Goal: Task Accomplishment & Management: Manage account settings

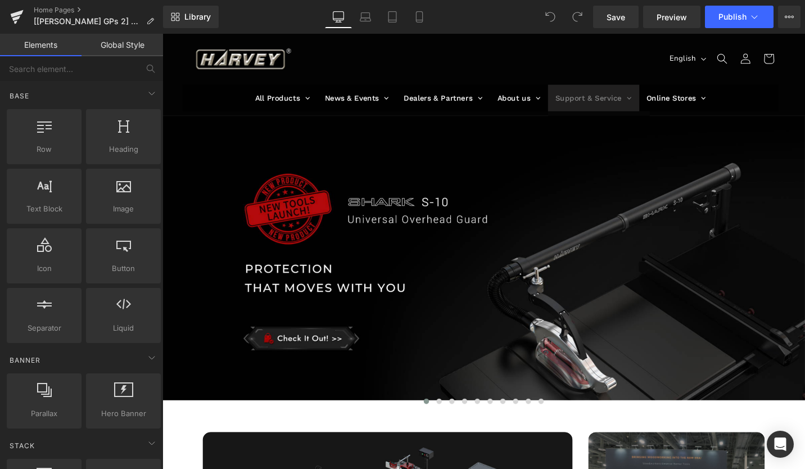
click at [654, 102] on span at bounding box center [656, 101] width 5 height 11
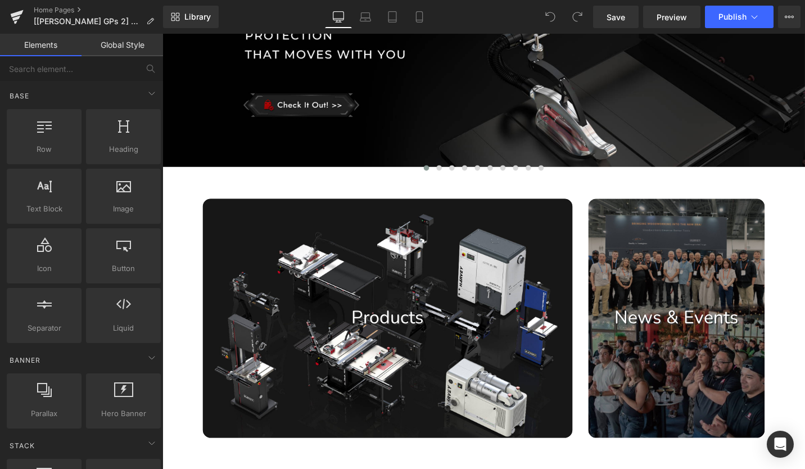
scroll to position [112, 0]
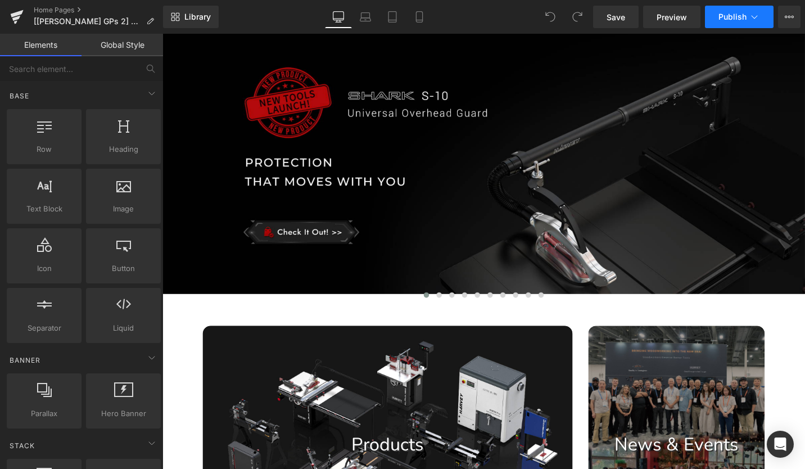
click at [741, 16] on span "Publish" at bounding box center [732, 16] width 28 height 9
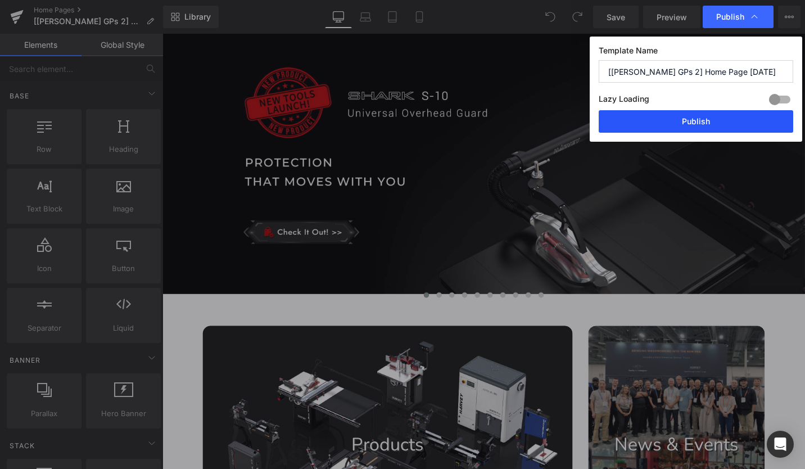
click at [709, 119] on button "Publish" at bounding box center [695, 121] width 194 height 22
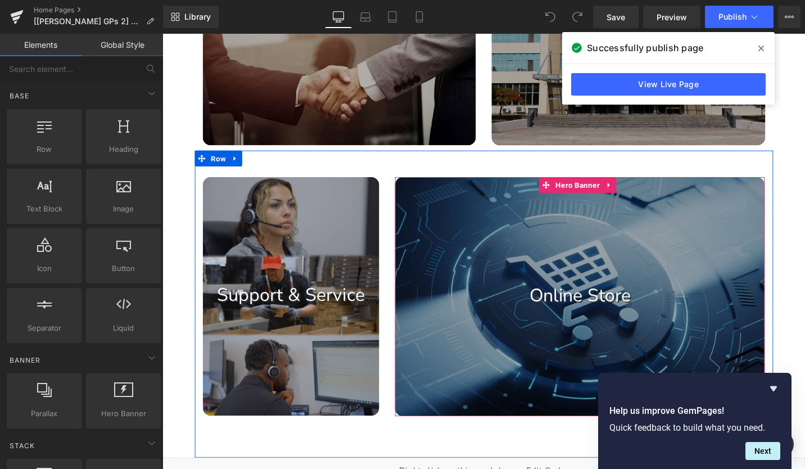
scroll to position [843, 0]
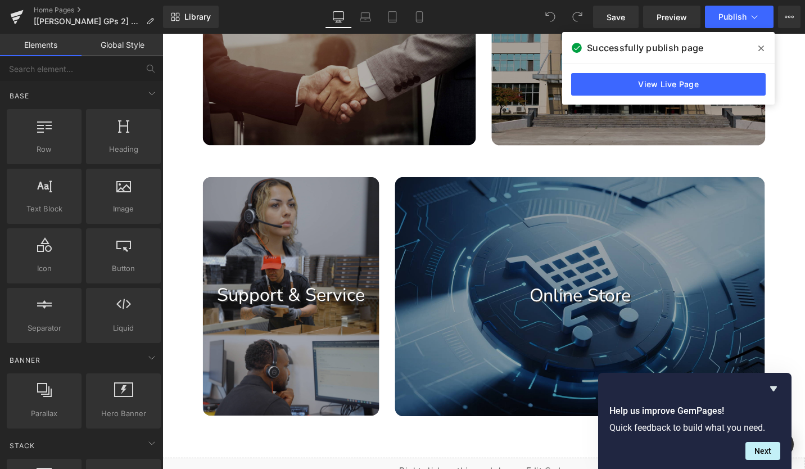
click at [760, 49] on icon at bounding box center [761, 49] width 6 height 6
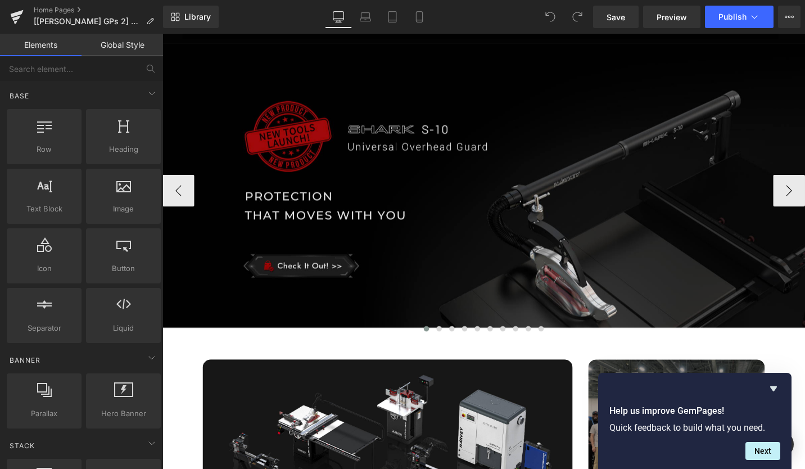
scroll to position [56, 0]
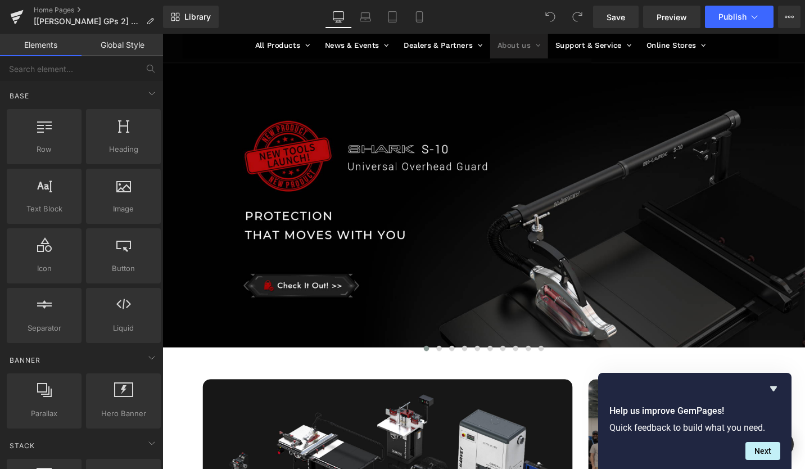
click at [550, 44] on link "About us" at bounding box center [539, 45] width 61 height 28
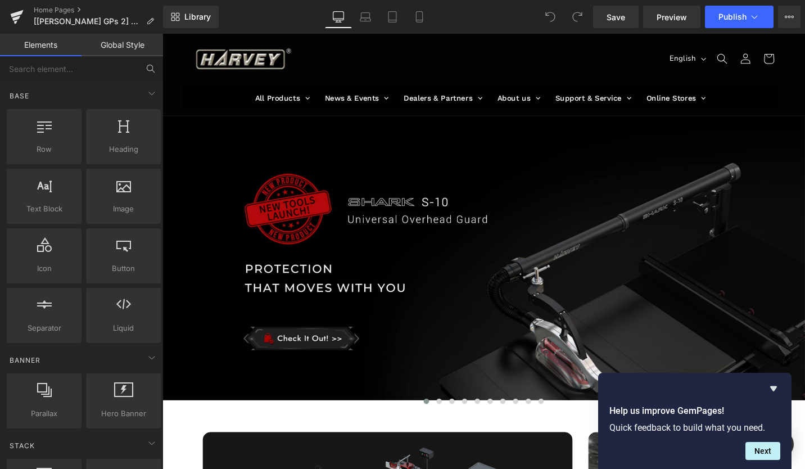
scroll to position [0, 0]
click at [68, 11] on link "Home Pages" at bounding box center [98, 10] width 129 height 9
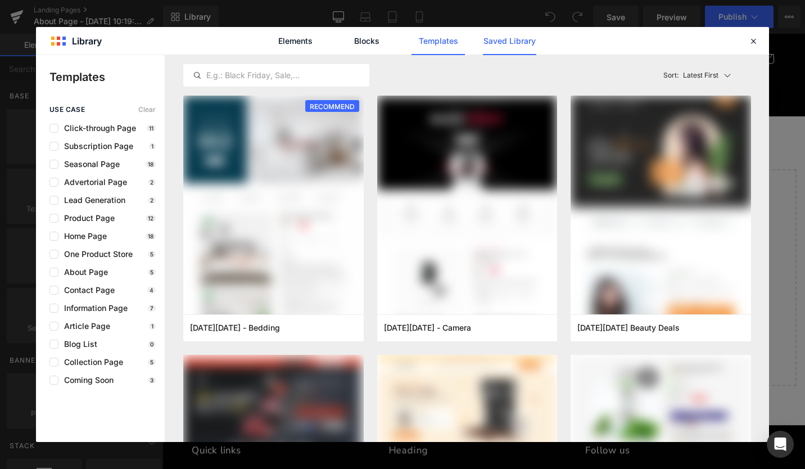
click at [518, 44] on link "Saved Library" at bounding box center [509, 41] width 53 height 28
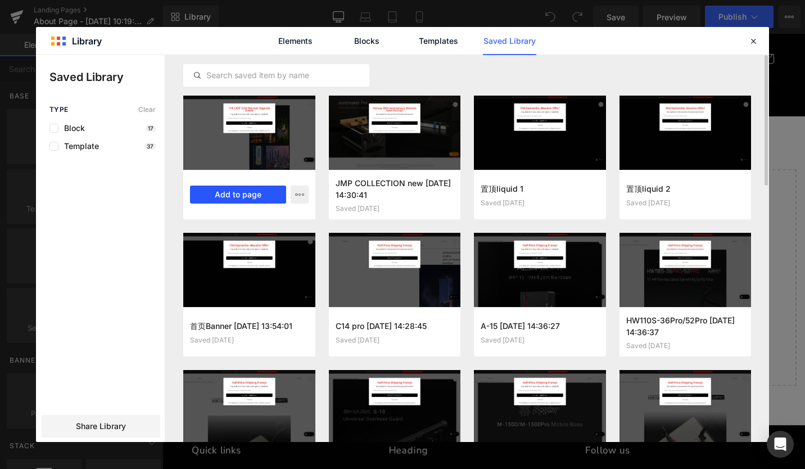
click at [253, 194] on button "Add to page" at bounding box center [238, 194] width 96 height 18
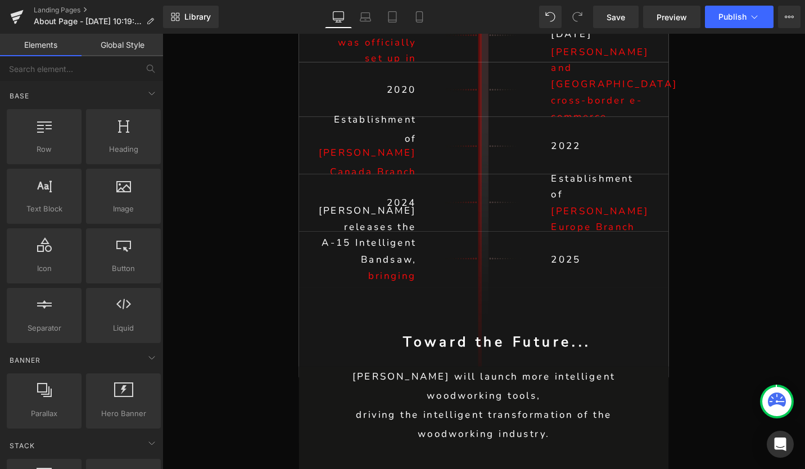
scroll to position [7621, 0]
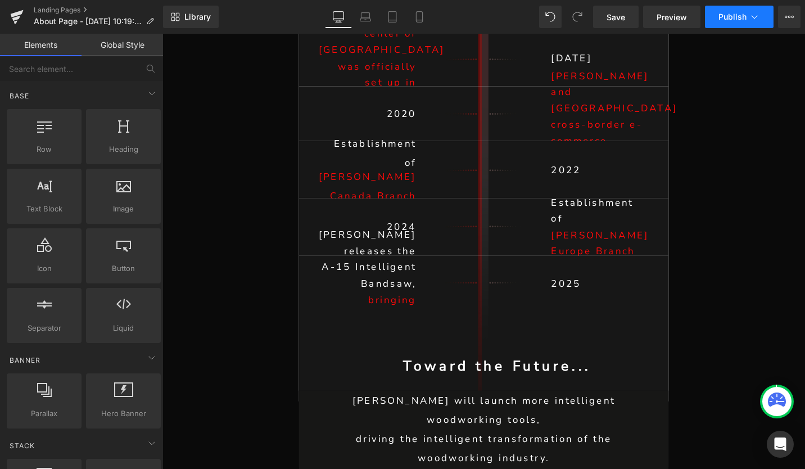
click at [746, 18] on span "Publish" at bounding box center [732, 16] width 28 height 9
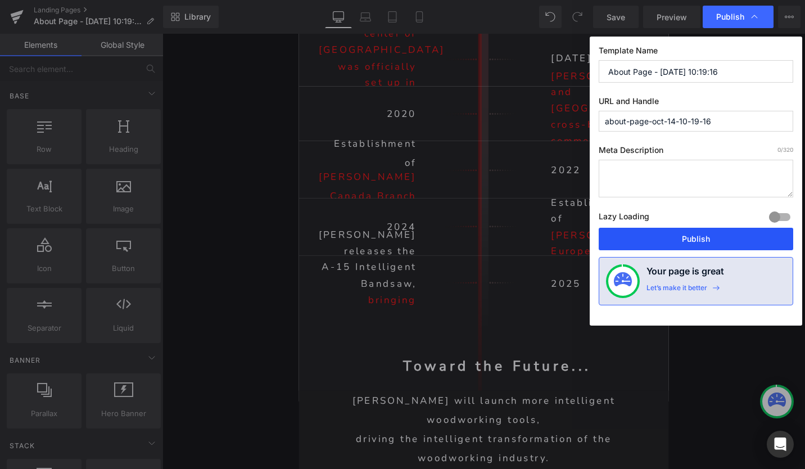
click at [722, 239] on button "Publish" at bounding box center [695, 239] width 194 height 22
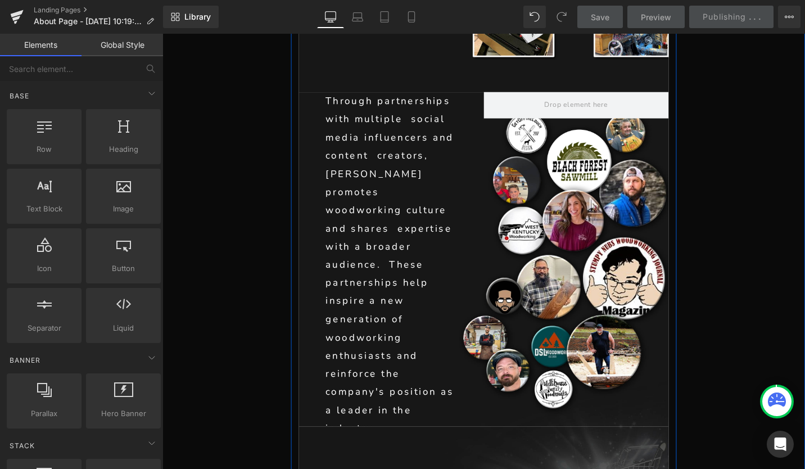
scroll to position [5710, 0]
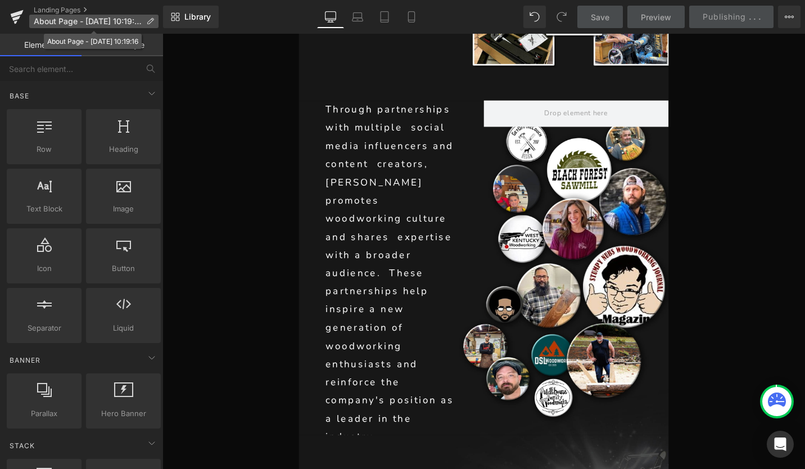
click at [148, 22] on icon at bounding box center [150, 21] width 8 height 8
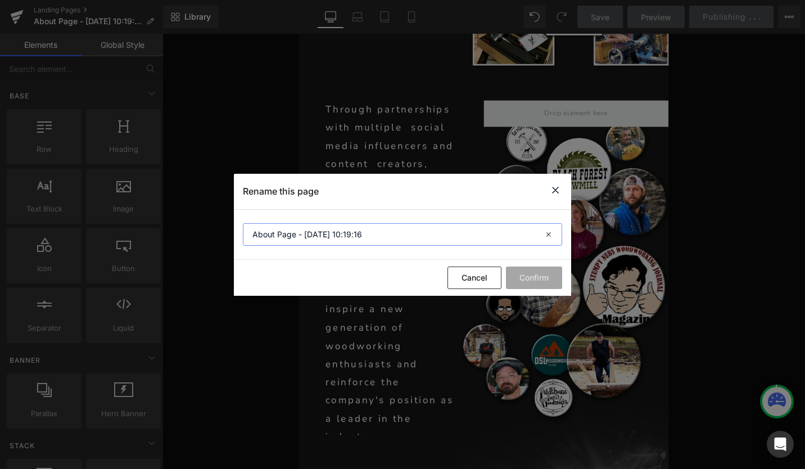
drag, startPoint x: 251, startPoint y: 235, endPoint x: 748, endPoint y: 242, distance: 496.8
click at [748, 242] on div "Rename this page About Page - Oct 14, 10:19:16 Cancel Confirm" at bounding box center [402, 234] width 805 height 469
type input "About Harvey 2025"
click at [543, 278] on button "Confirm" at bounding box center [534, 277] width 56 height 22
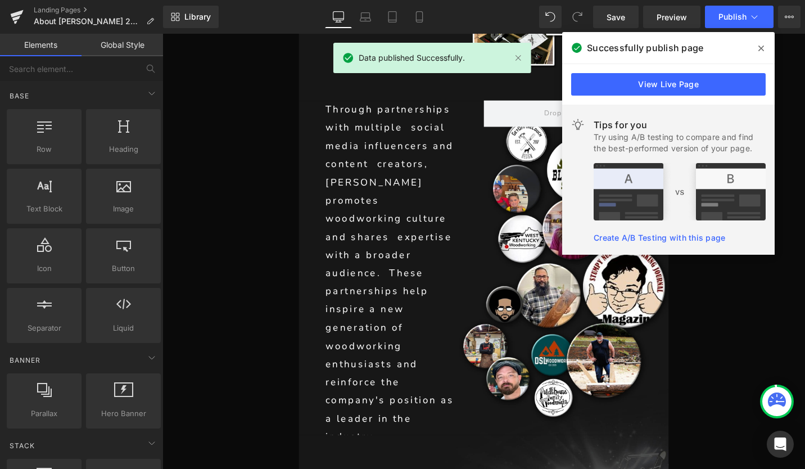
click at [756, 46] on span at bounding box center [761, 48] width 18 height 18
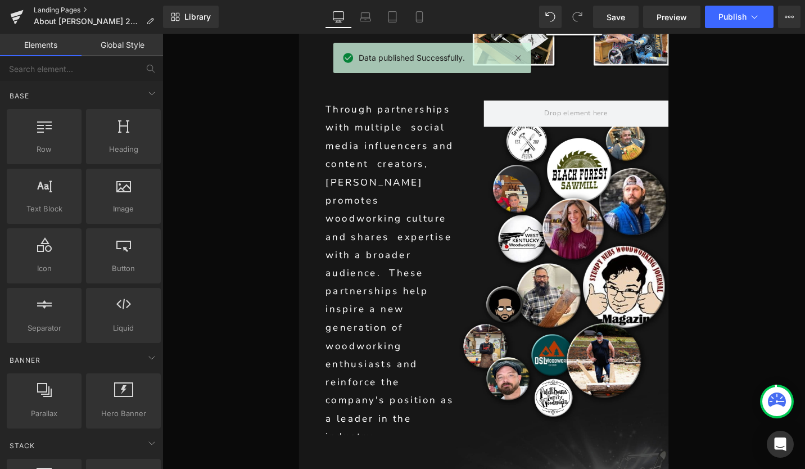
click at [70, 7] on link "Landing Pages" at bounding box center [98, 10] width 129 height 9
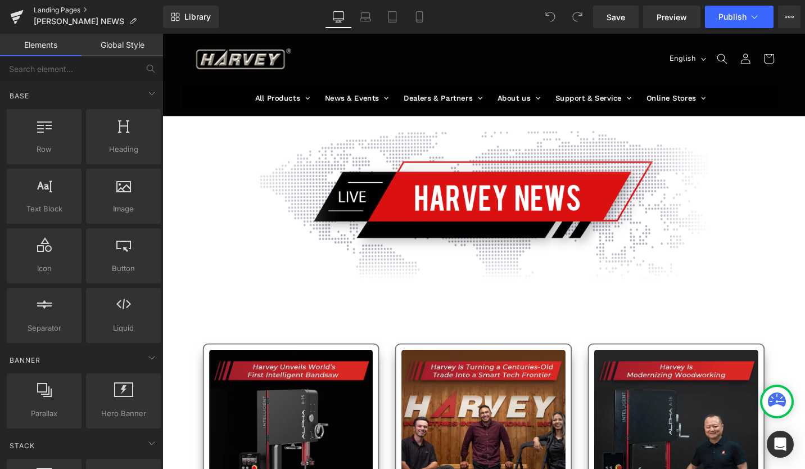
click at [54, 11] on link "Landing Pages" at bounding box center [98, 10] width 129 height 9
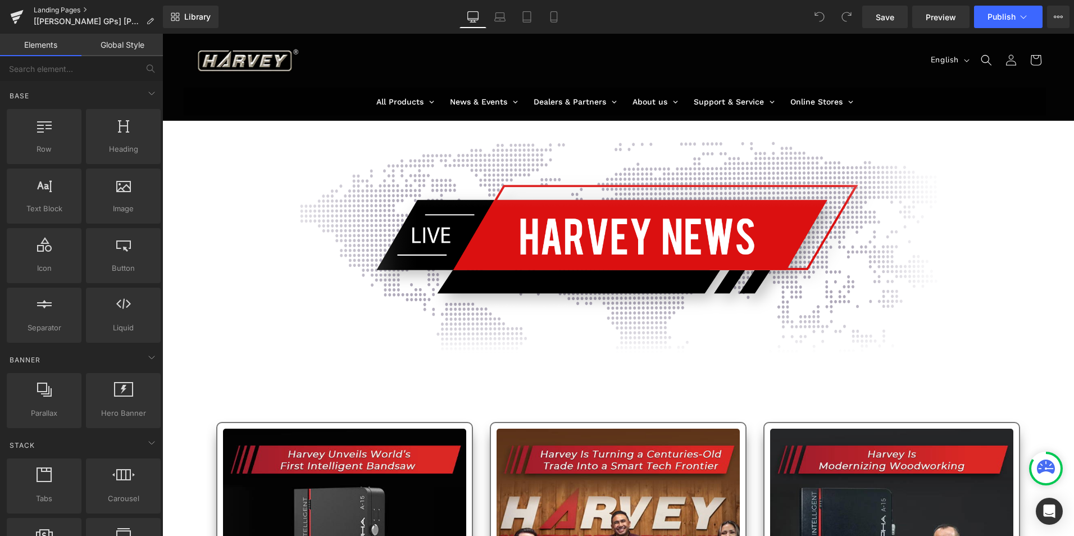
click at [61, 8] on link "Landing Pages" at bounding box center [98, 10] width 129 height 9
click at [146, 20] on icon at bounding box center [150, 21] width 8 height 8
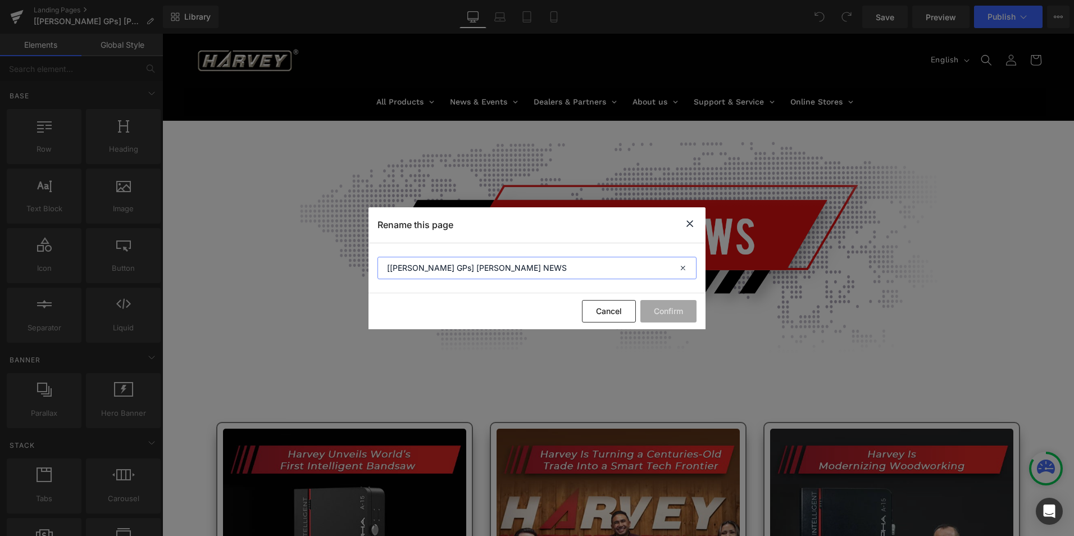
drag, startPoint x: 430, startPoint y: 267, endPoint x: 274, endPoint y: 265, distance: 155.7
click at [274, 265] on div "Rename this page [Brad GPs] HARVEY NEWS Cancel Confirm" at bounding box center [537, 268] width 1074 height 536
type input "[PERSON_NAME] NEWS"
click at [675, 313] on button "Confirm" at bounding box center [669, 311] width 56 height 22
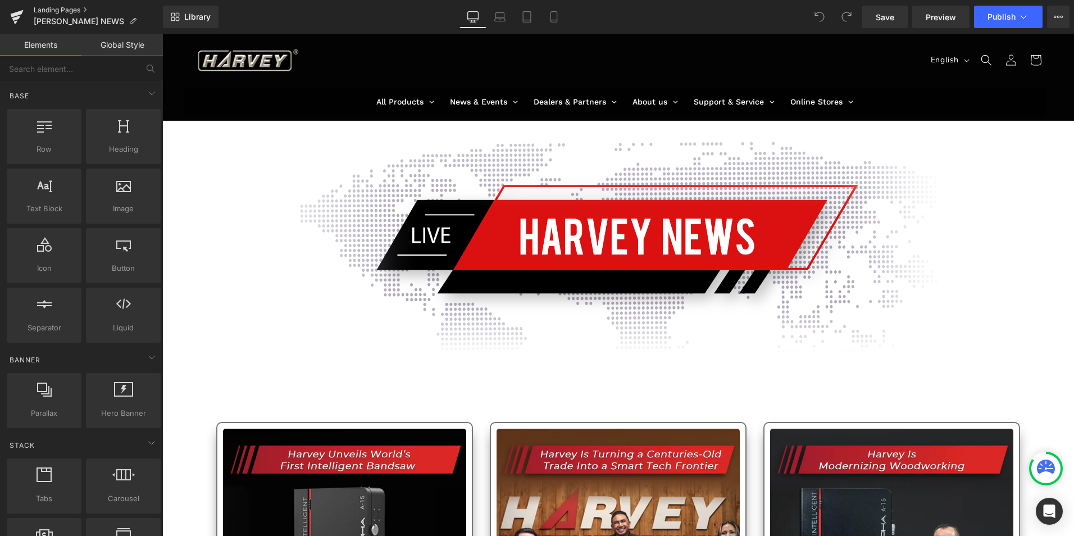
click at [60, 7] on link "Landing Pages" at bounding box center [98, 10] width 129 height 9
click at [1009, 20] on span "Publish" at bounding box center [1002, 16] width 28 height 9
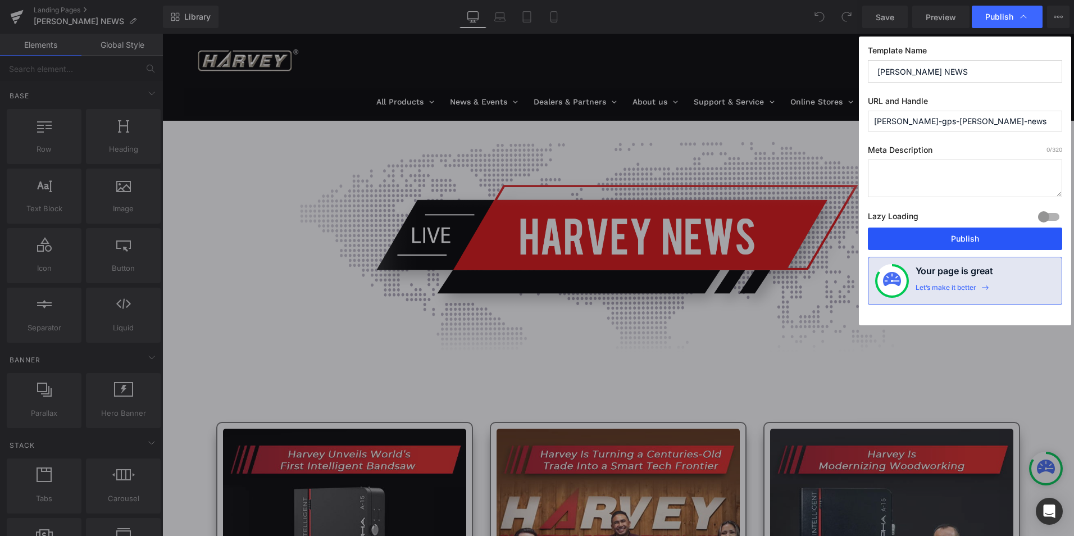
click at [977, 233] on button "Publish" at bounding box center [965, 239] width 194 height 22
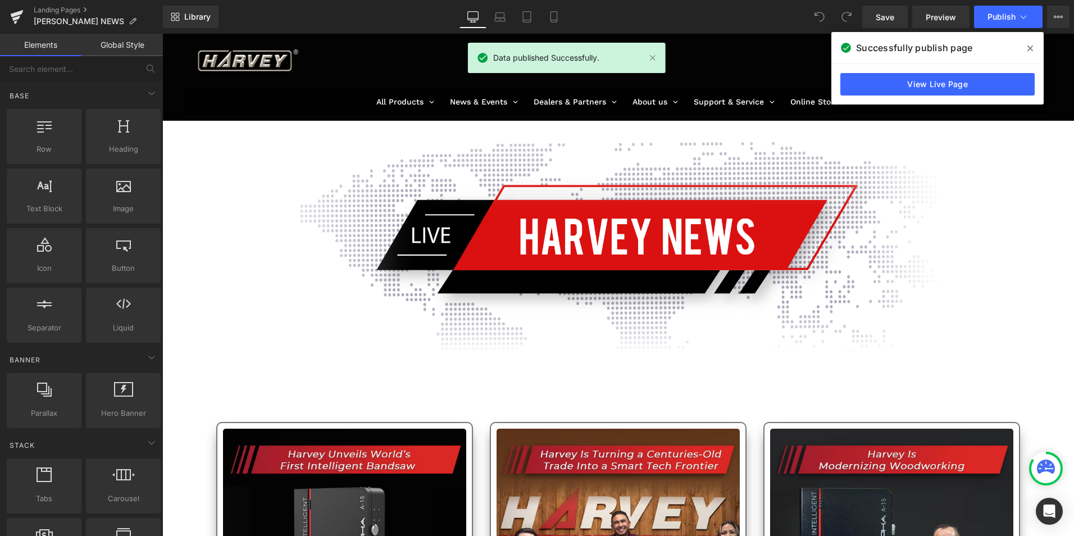
click at [1025, 48] on span at bounding box center [1031, 48] width 18 height 18
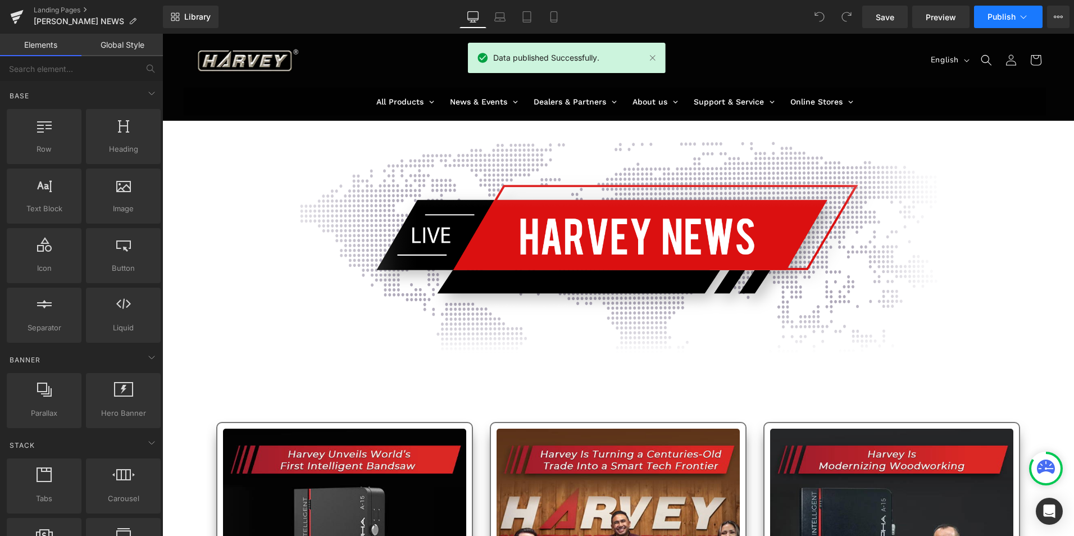
click at [1028, 10] on button "Publish" at bounding box center [1008, 17] width 69 height 22
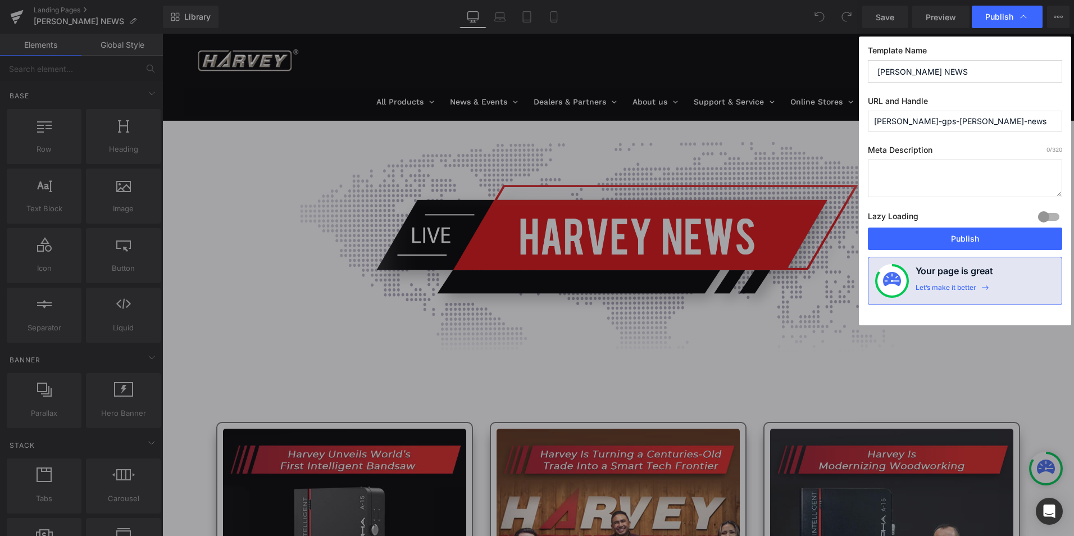
drag, startPoint x: 913, startPoint y: 121, endPoint x: 765, endPoint y: 119, distance: 147.8
click at [765, 119] on div "Publish Template Name HARVEY NEWS URL and Handle brad-gps-harvey-news Meta Desc…" at bounding box center [537, 268] width 1074 height 536
type input "harvey-news"
click at [1003, 235] on button "Publish" at bounding box center [965, 239] width 194 height 22
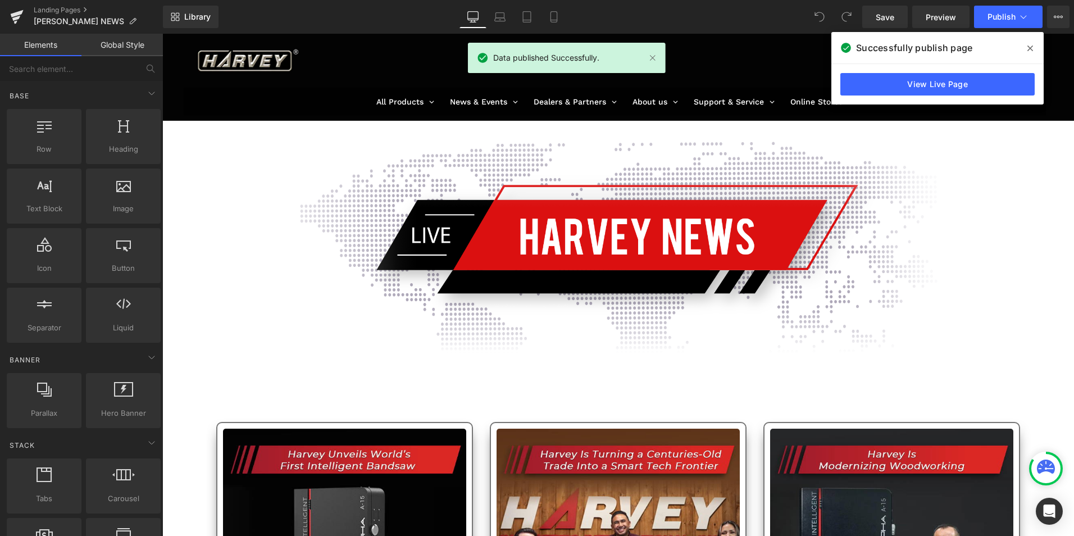
click at [1032, 49] on icon at bounding box center [1031, 49] width 6 height 6
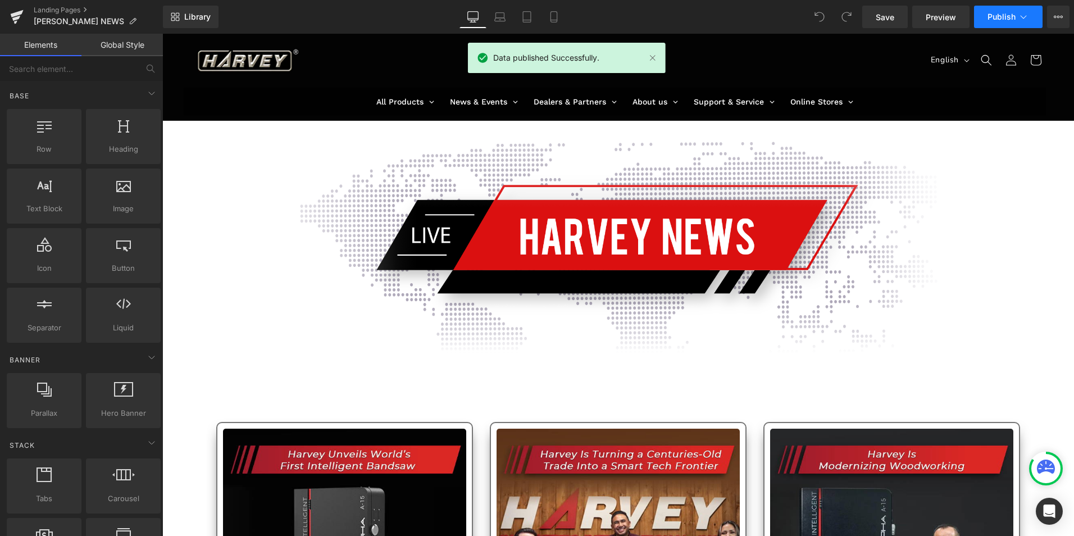
click at [1026, 18] on icon at bounding box center [1023, 16] width 11 height 11
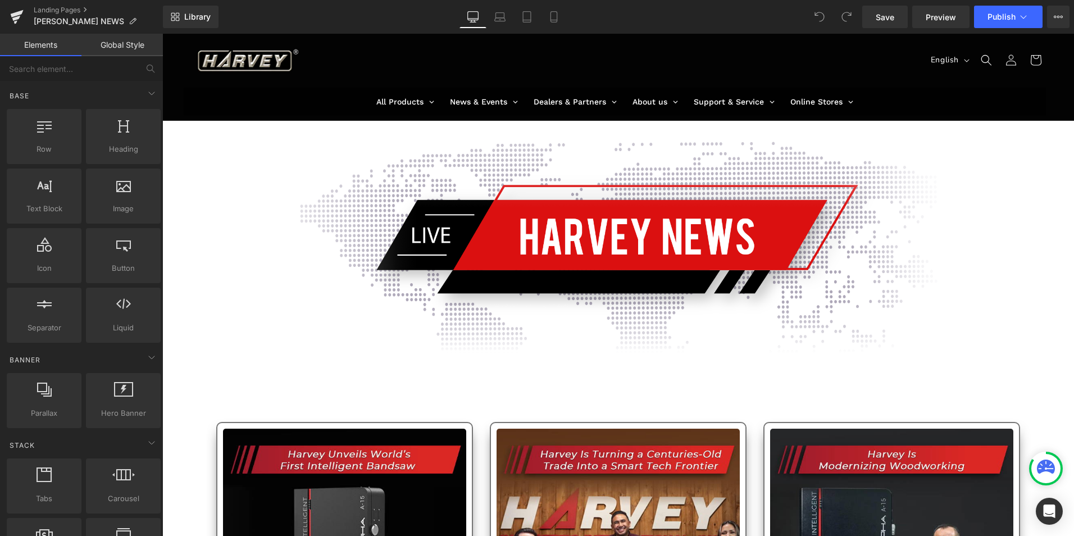
click at [58, 4] on div "Landing Pages HARVEY NEWS" at bounding box center [81, 17] width 163 height 34
click at [66, 11] on link "Landing Pages" at bounding box center [98, 10] width 129 height 9
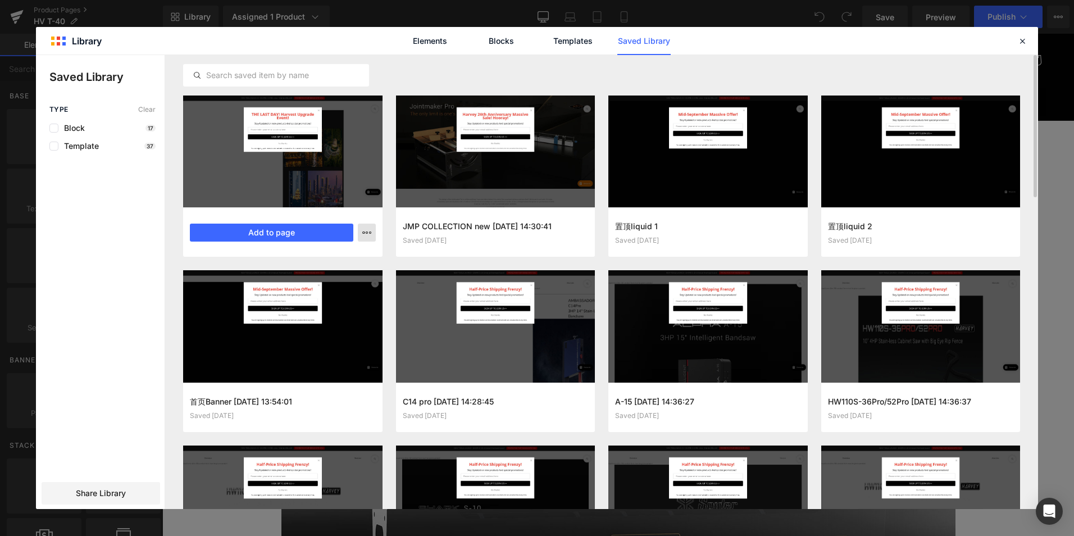
click at [366, 229] on icon "button" at bounding box center [366, 232] width 9 height 9
click at [303, 280] on div "Delete" at bounding box center [312, 282] width 128 height 24
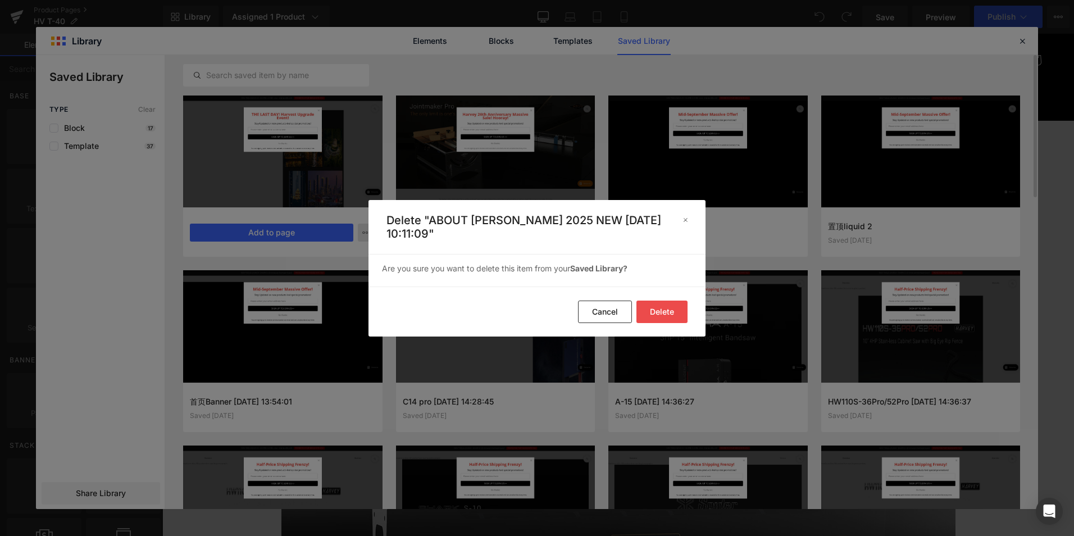
click at [662, 310] on button "Delete" at bounding box center [662, 312] width 51 height 22
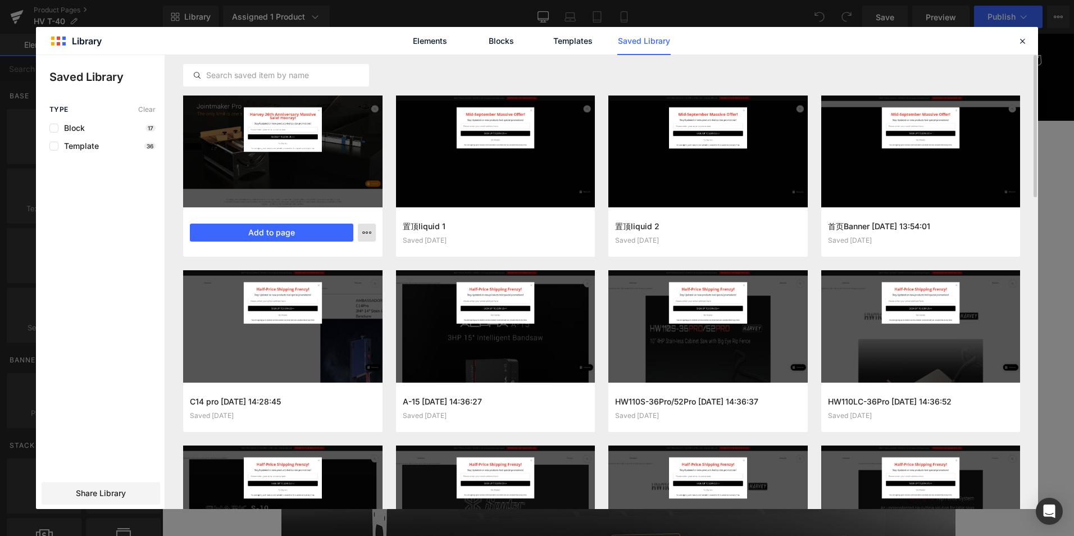
click at [369, 228] on icon "button" at bounding box center [366, 232] width 9 height 9
click at [294, 274] on div "Delete" at bounding box center [312, 282] width 128 height 24
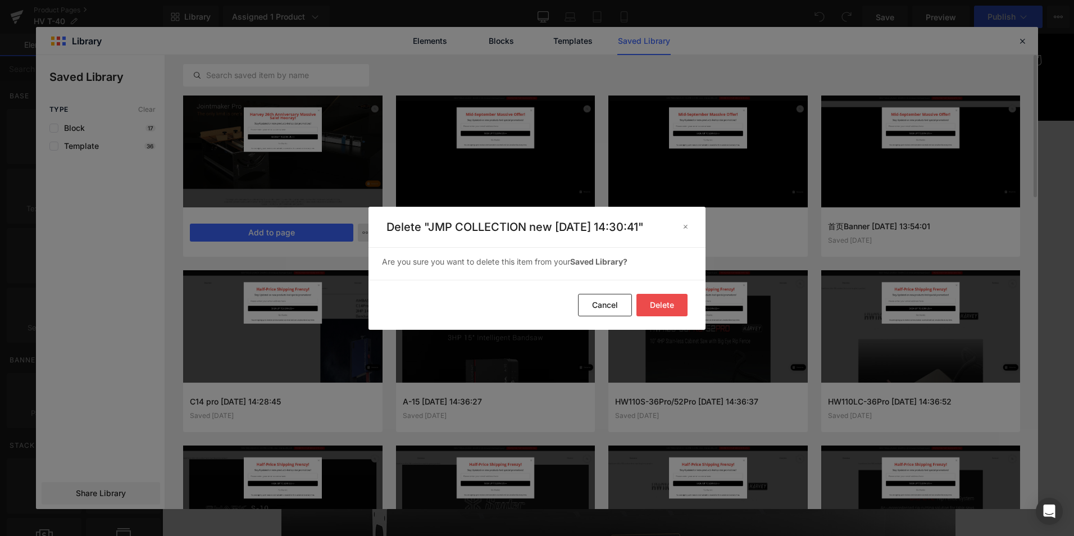
click at [665, 311] on button "Delete" at bounding box center [662, 305] width 51 height 22
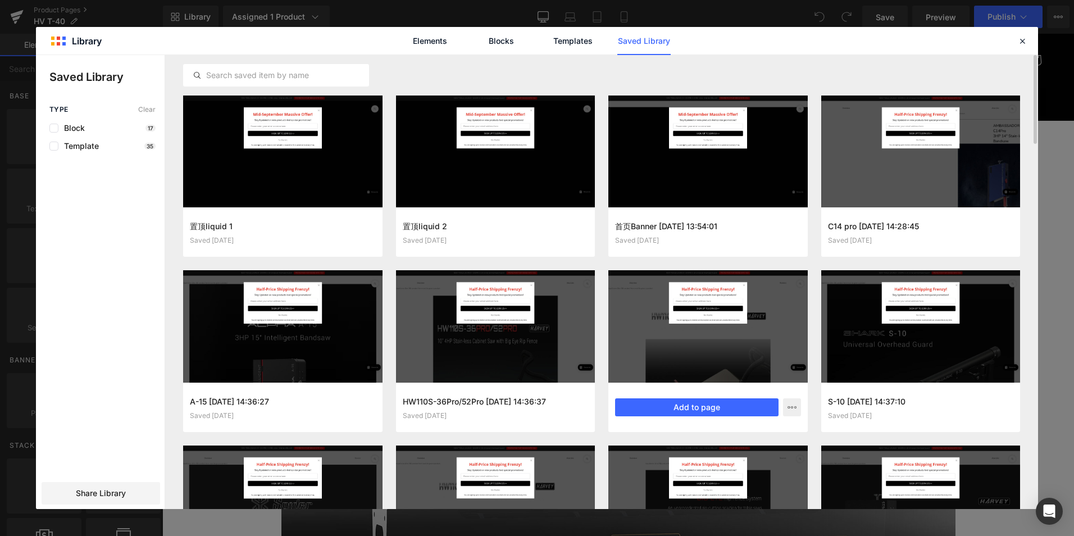
scroll to position [169, 0]
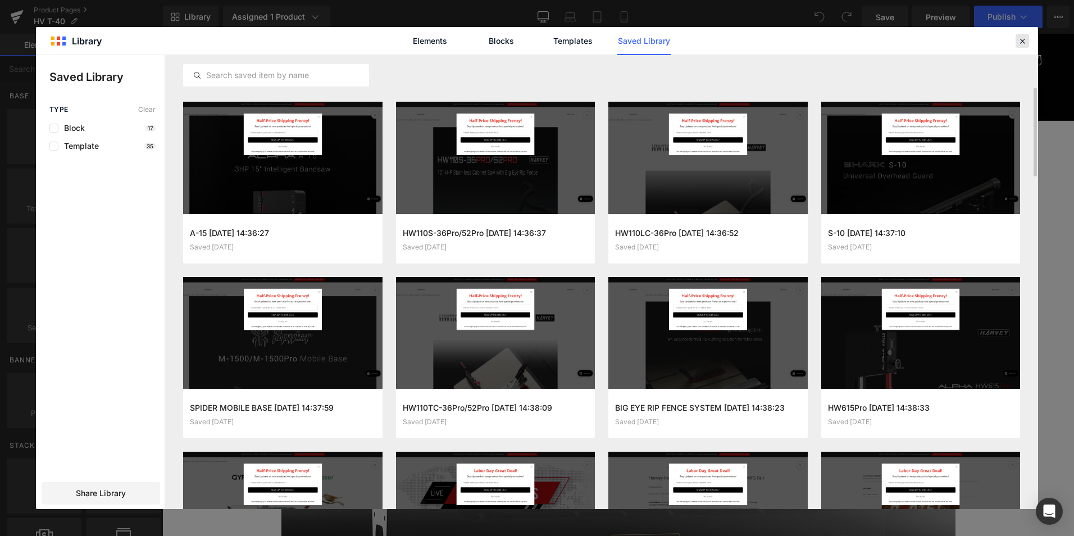
click at [1027, 39] on icon at bounding box center [1023, 41] width 10 height 10
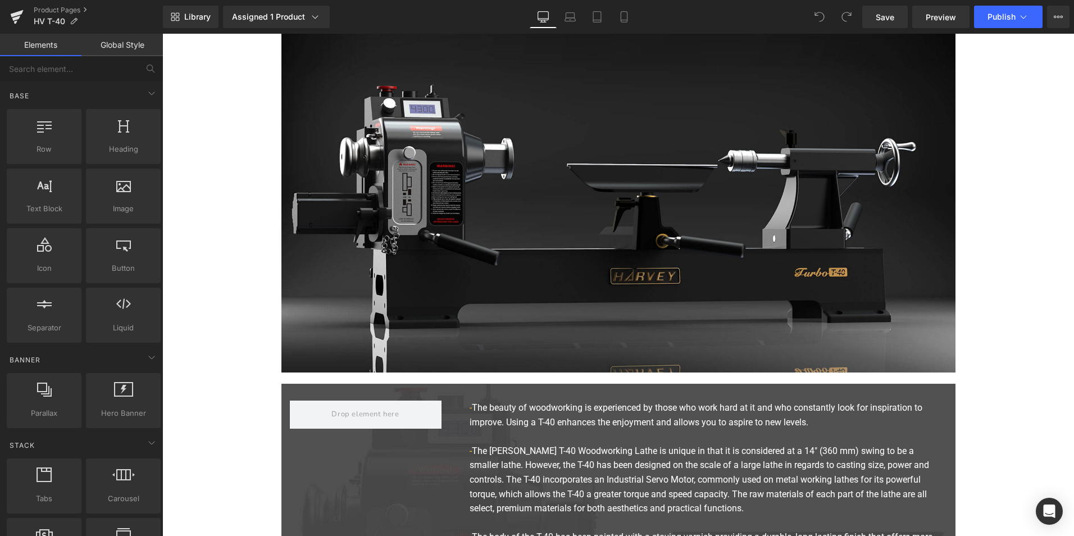
scroll to position [0, 0]
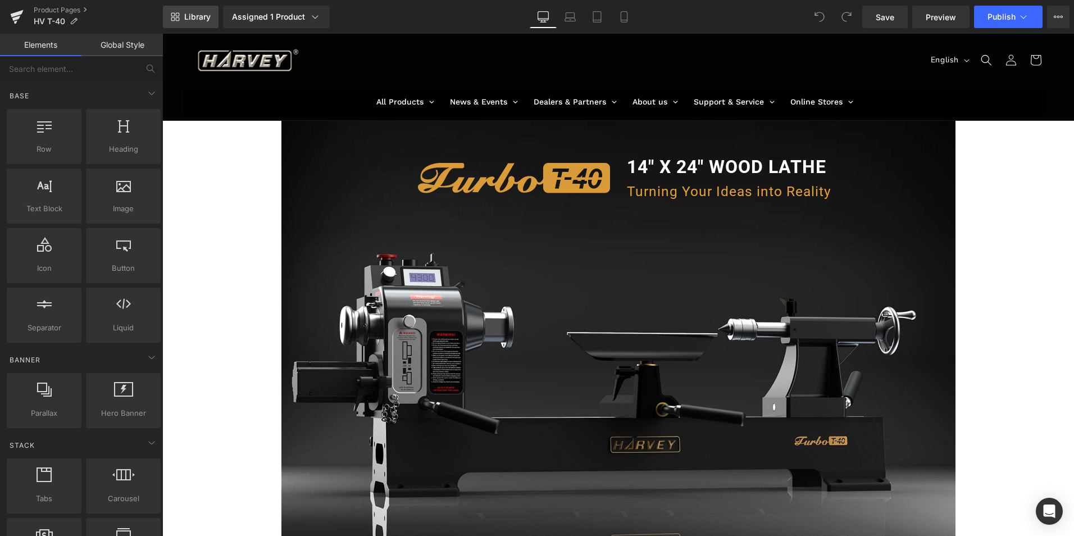
click at [194, 12] on span "Library" at bounding box center [197, 17] width 26 height 10
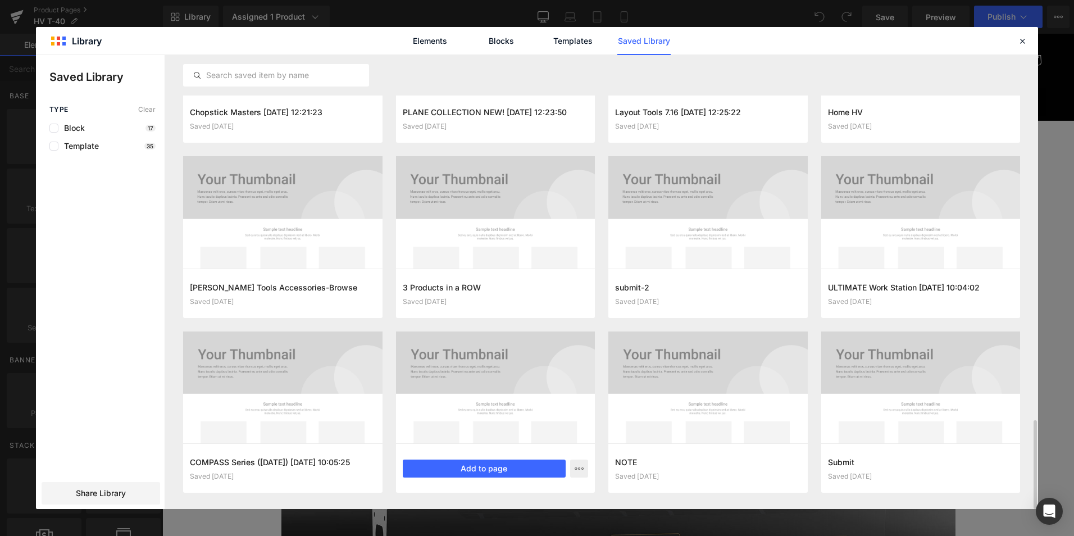
scroll to position [1864, 0]
click at [577, 469] on icon "button" at bounding box center [579, 468] width 9 height 9
click at [548, 443] on div "Delete" at bounding box center [524, 444] width 128 height 24
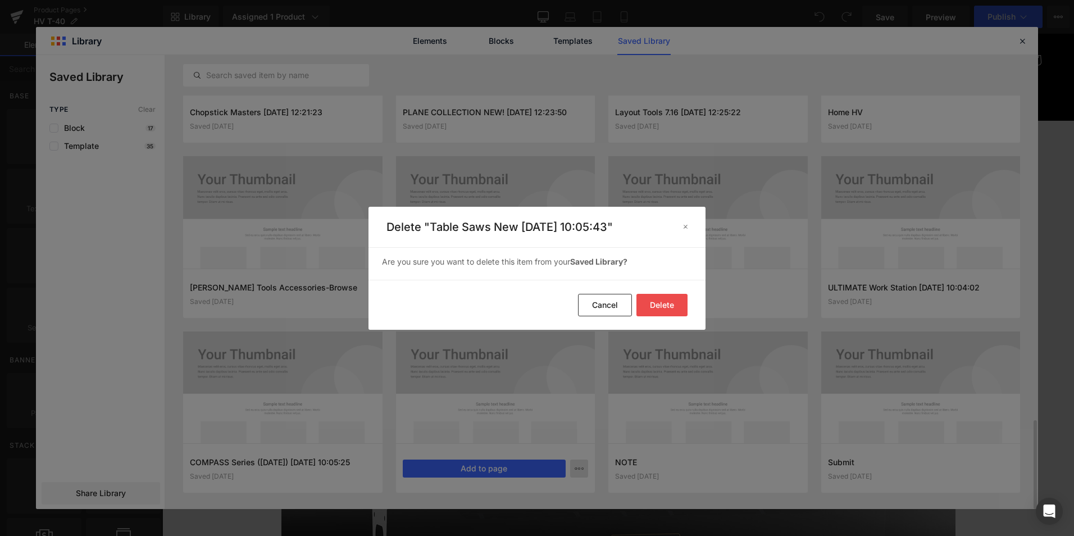
click at [666, 298] on button "Delete" at bounding box center [662, 305] width 51 height 22
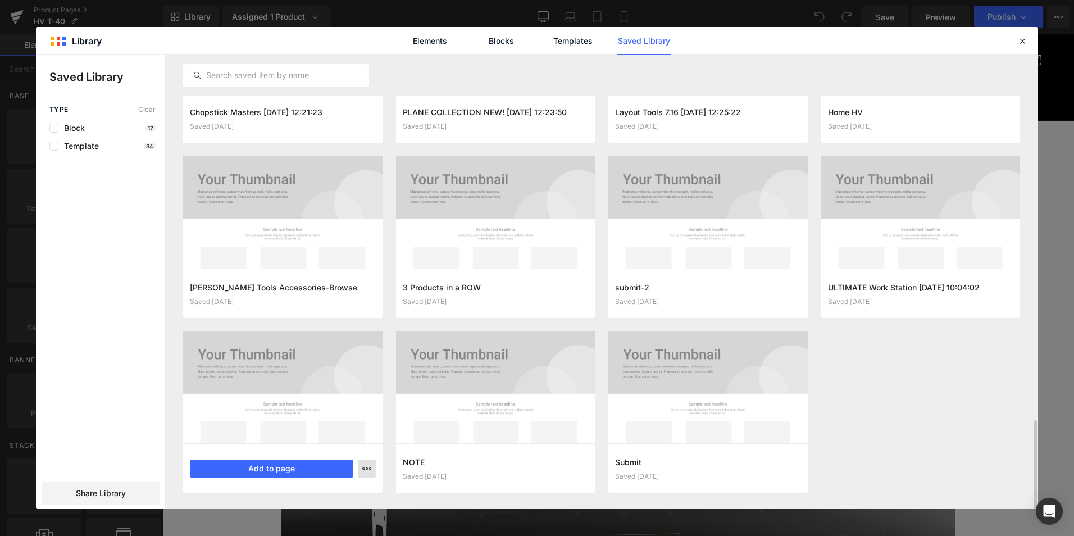
click at [366, 469] on icon "button" at bounding box center [366, 468] width 9 height 9
click at [342, 441] on div "Delete" at bounding box center [312, 444] width 128 height 24
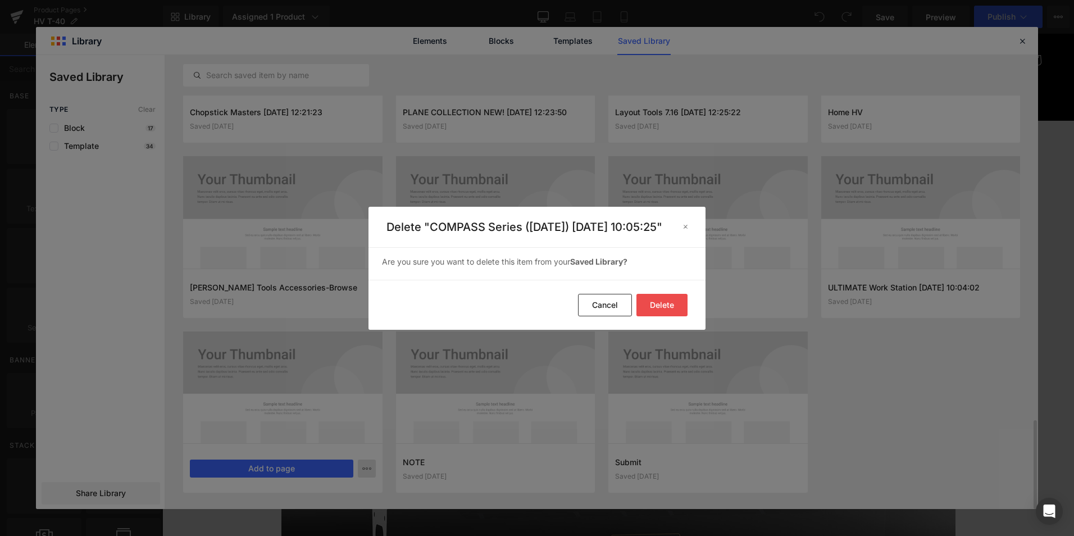
click at [675, 310] on button "Delete" at bounding box center [662, 305] width 51 height 22
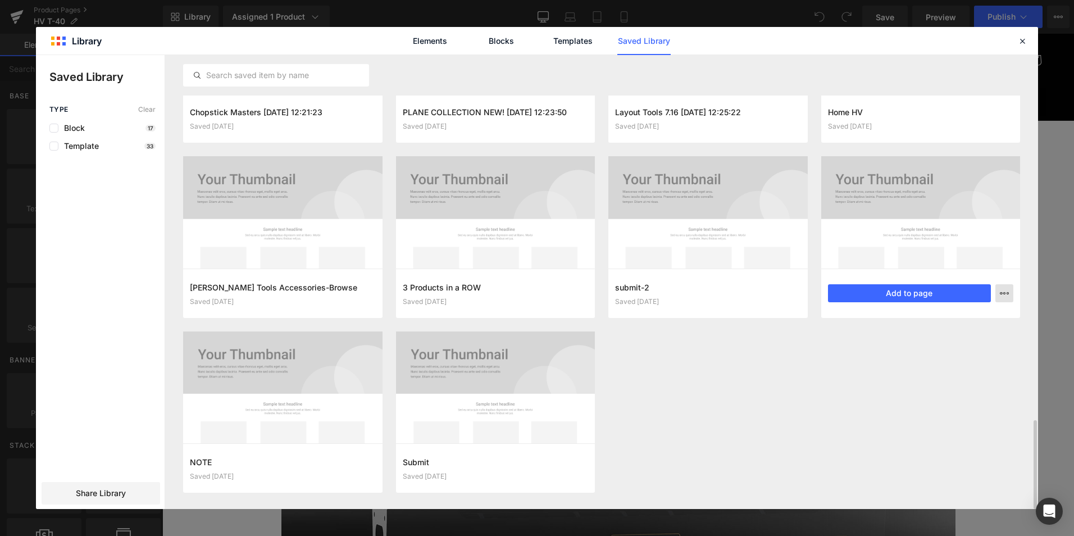
click at [1008, 293] on icon "button" at bounding box center [1004, 293] width 9 height 9
click at [926, 338] on p "Delete" at bounding box center [920, 342] width 24 height 10
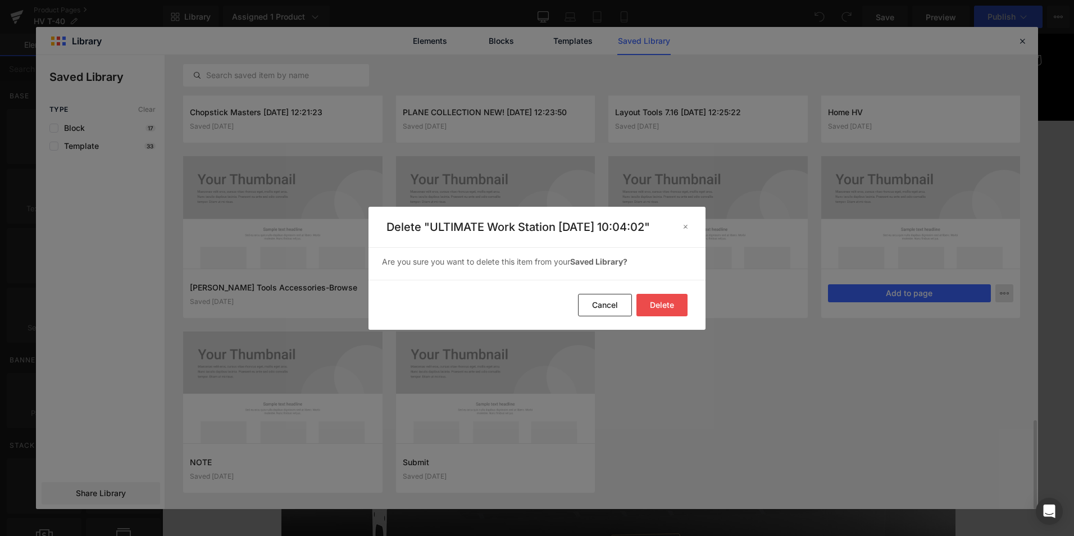
click at [664, 314] on button "Delete" at bounding box center [662, 305] width 51 height 22
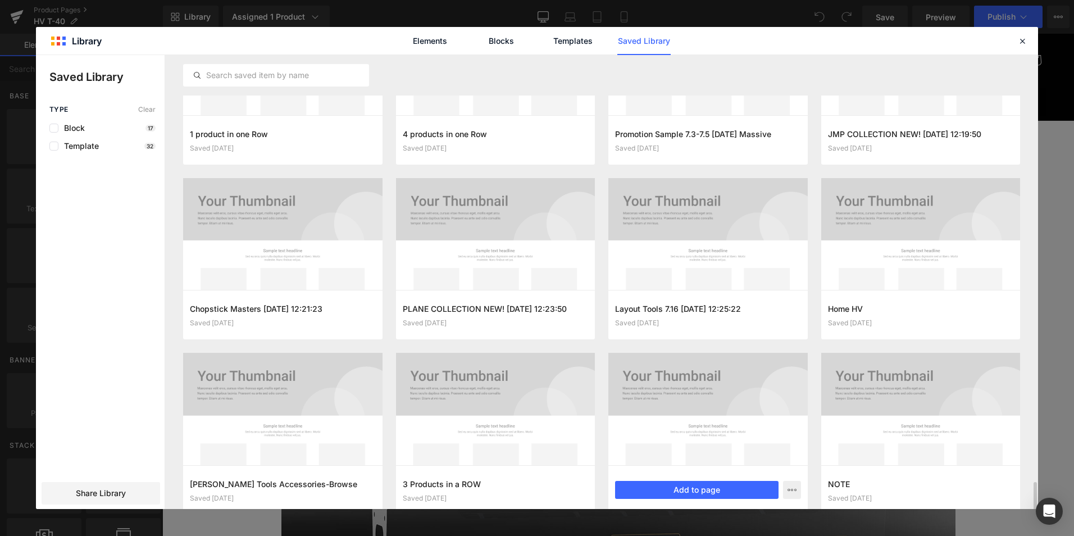
scroll to position [1639, 0]
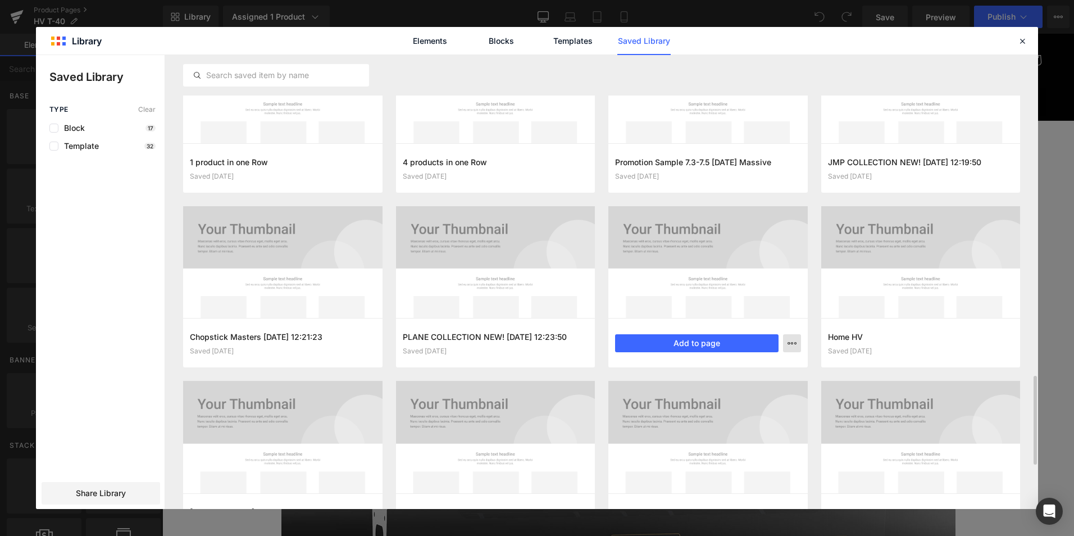
click at [792, 340] on icon "button" at bounding box center [792, 343] width 9 height 9
click at [750, 385] on div "Delete" at bounding box center [737, 392] width 128 height 24
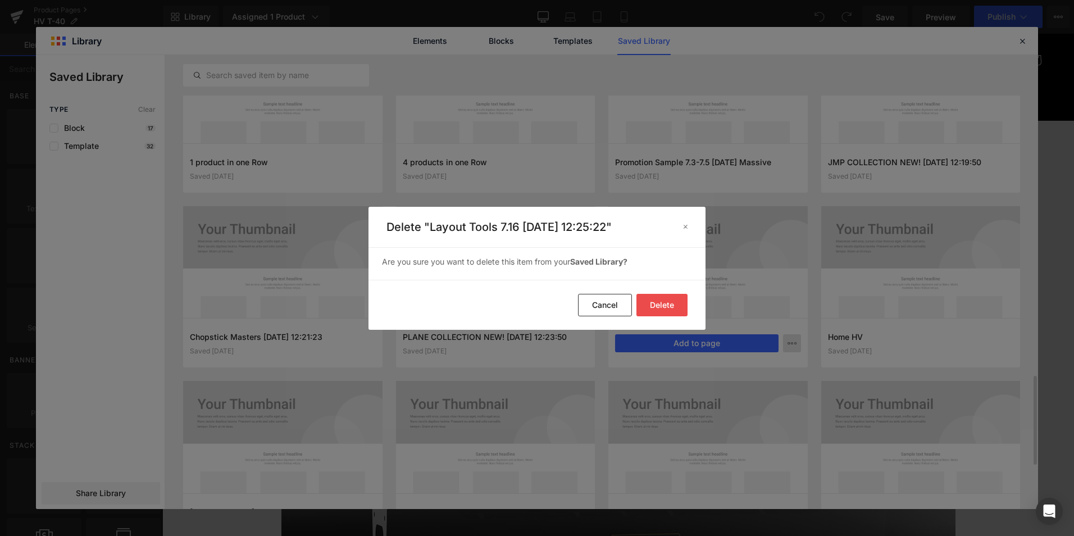
click at [686, 304] on button "Delete" at bounding box center [662, 305] width 51 height 22
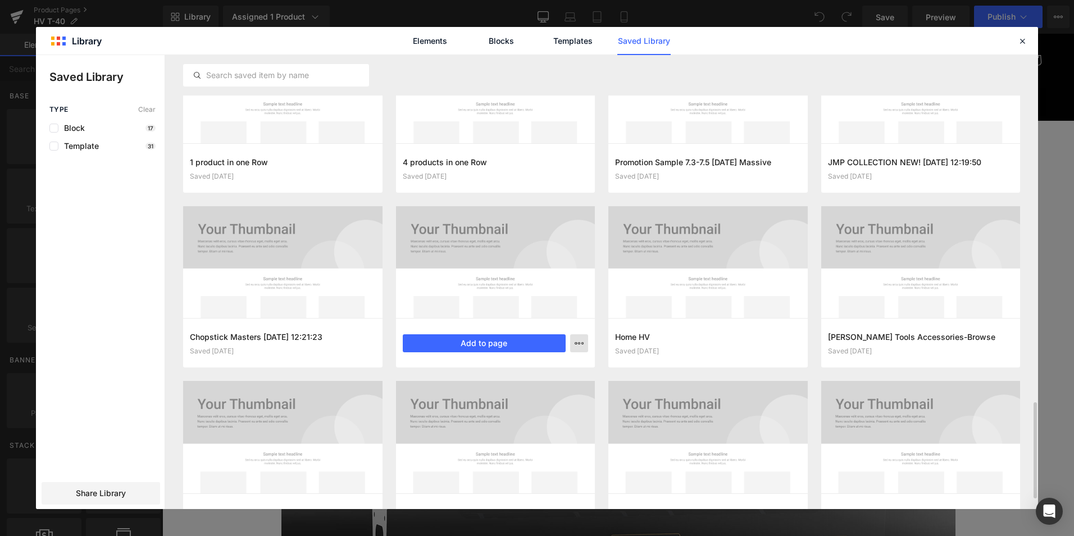
click at [578, 342] on icon "button" at bounding box center [579, 343] width 9 height 9
click at [500, 389] on p "Delete" at bounding box center [495, 392] width 24 height 10
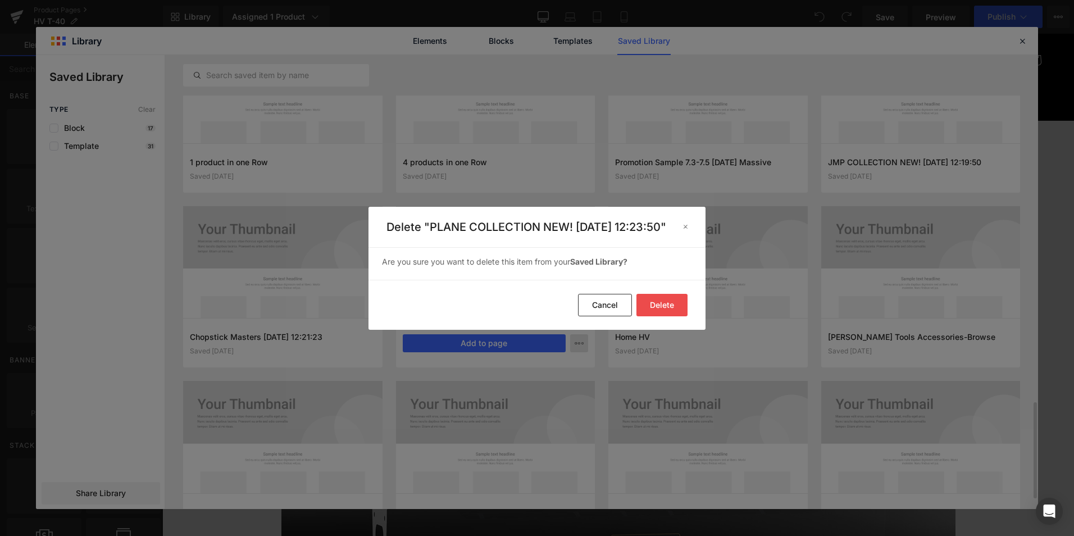
click at [679, 312] on button "Delete" at bounding box center [662, 305] width 51 height 22
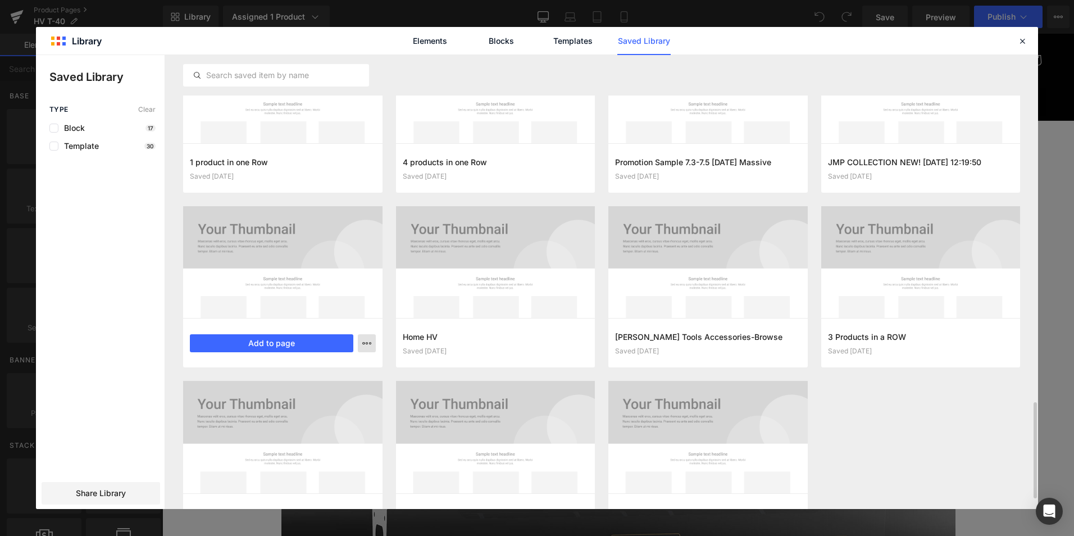
click at [368, 343] on icon "button" at bounding box center [366, 343] width 9 height 9
click at [302, 388] on div "Delete" at bounding box center [312, 392] width 128 height 24
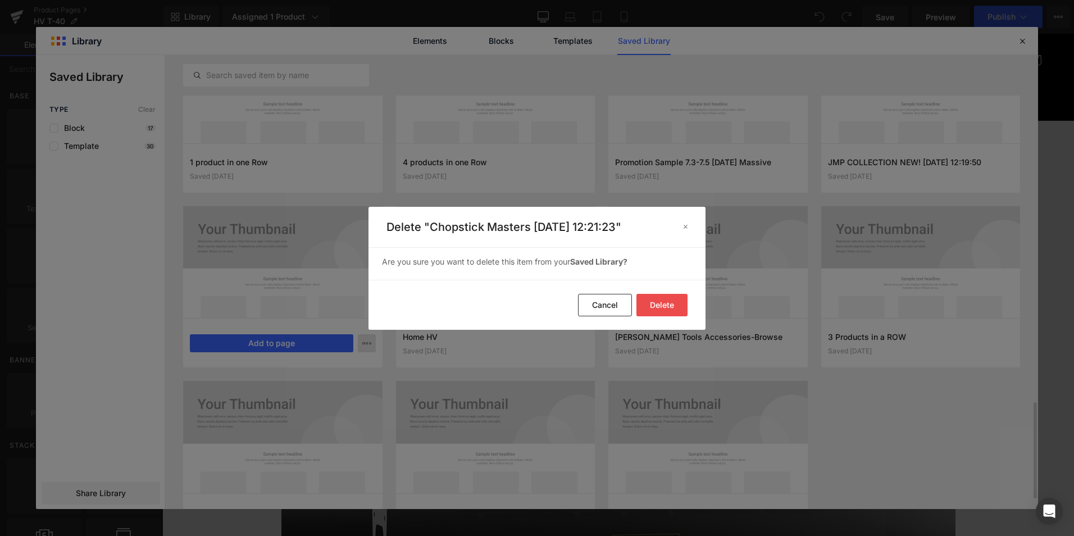
click at [665, 304] on button "Delete" at bounding box center [662, 305] width 51 height 22
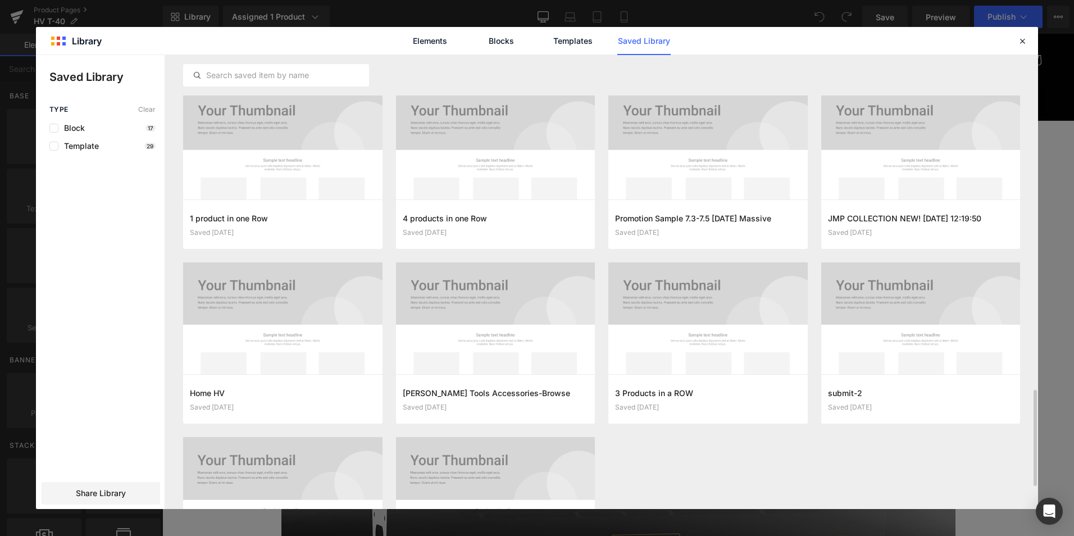
scroll to position [1555, 0]
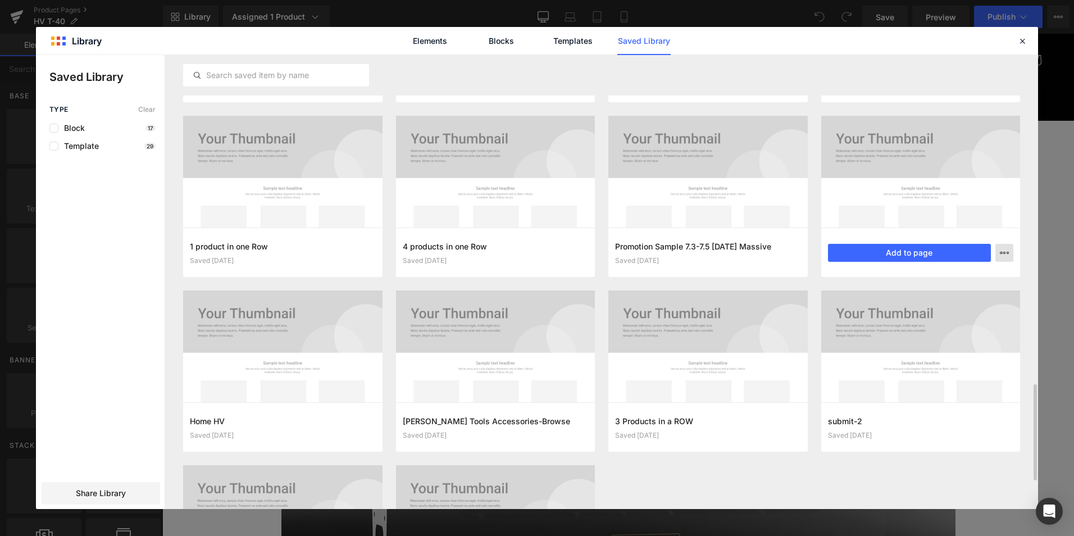
click at [1008, 253] on icon "button" at bounding box center [1004, 252] width 9 height 9
click at [929, 299] on p "Delete" at bounding box center [920, 302] width 24 height 10
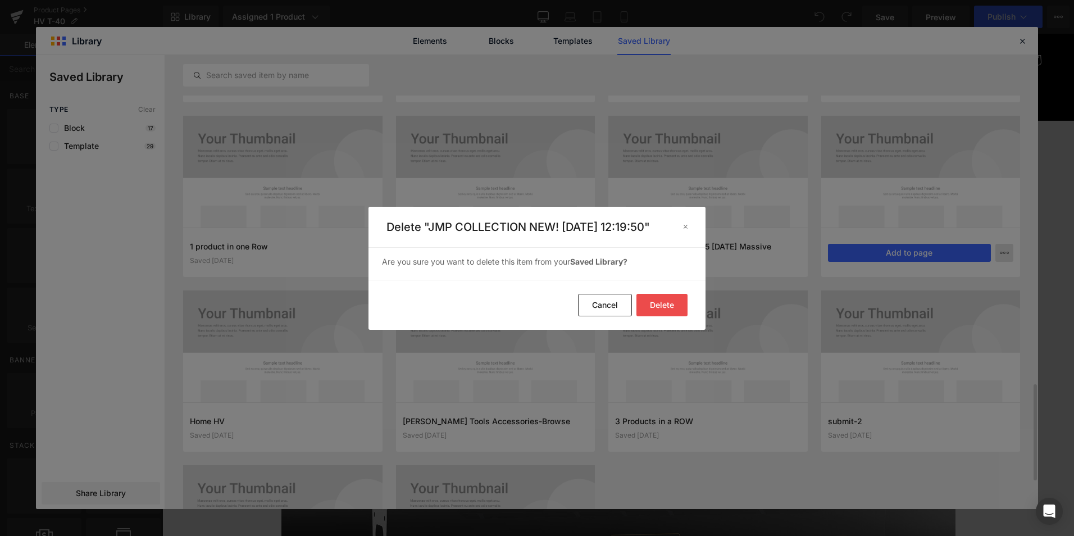
click at [672, 310] on button "Delete" at bounding box center [662, 305] width 51 height 22
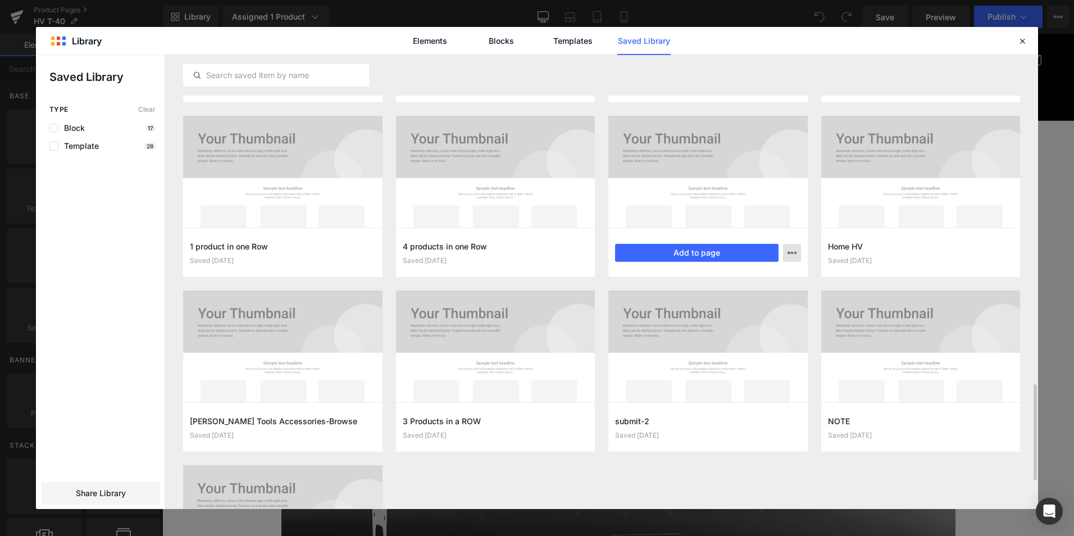
click at [790, 252] on icon "button" at bounding box center [792, 252] width 9 height 9
click at [715, 297] on p "Delete" at bounding box center [708, 302] width 24 height 10
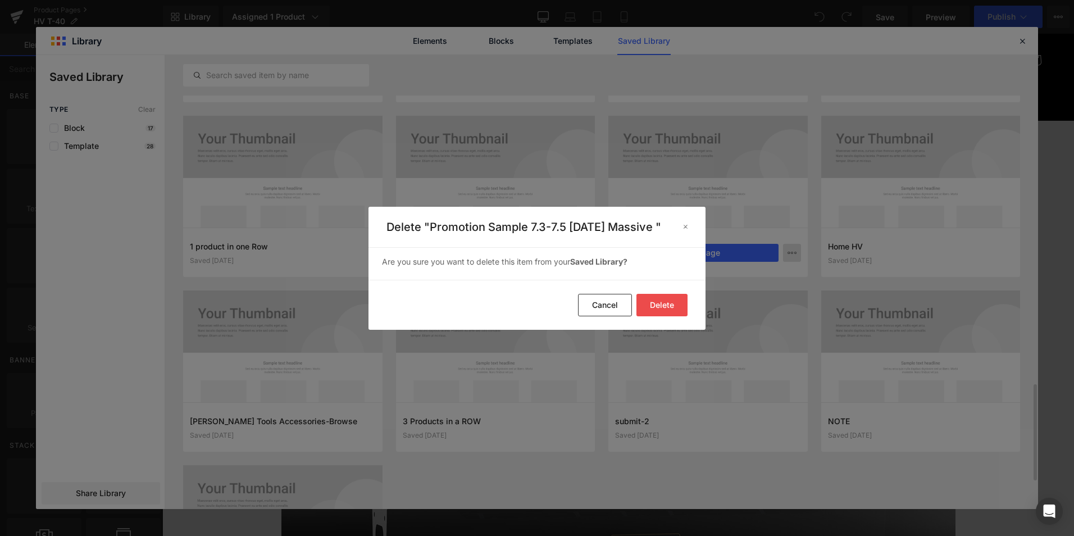
click at [668, 309] on button "Delete" at bounding box center [662, 305] width 51 height 22
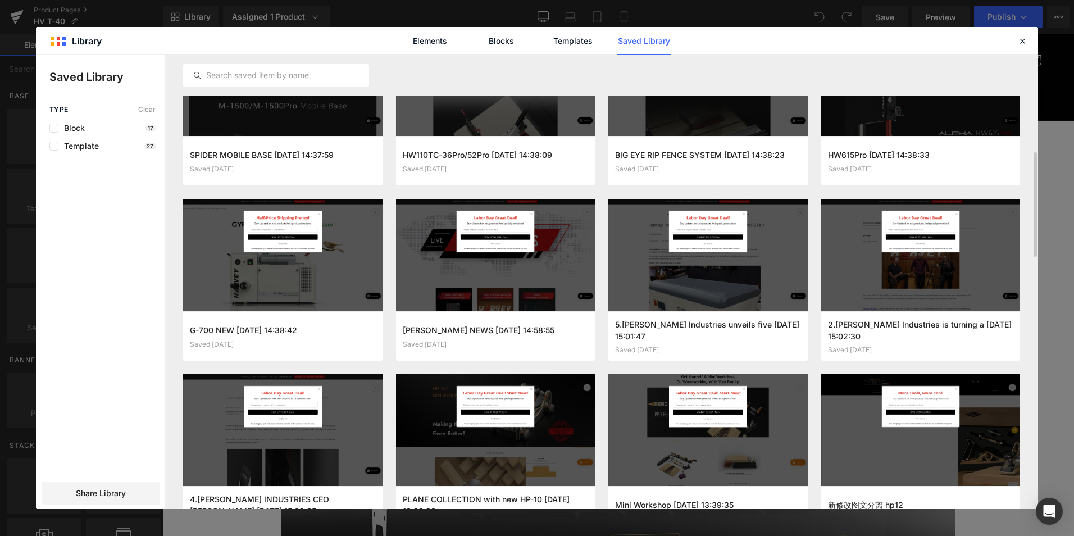
scroll to position [618, 0]
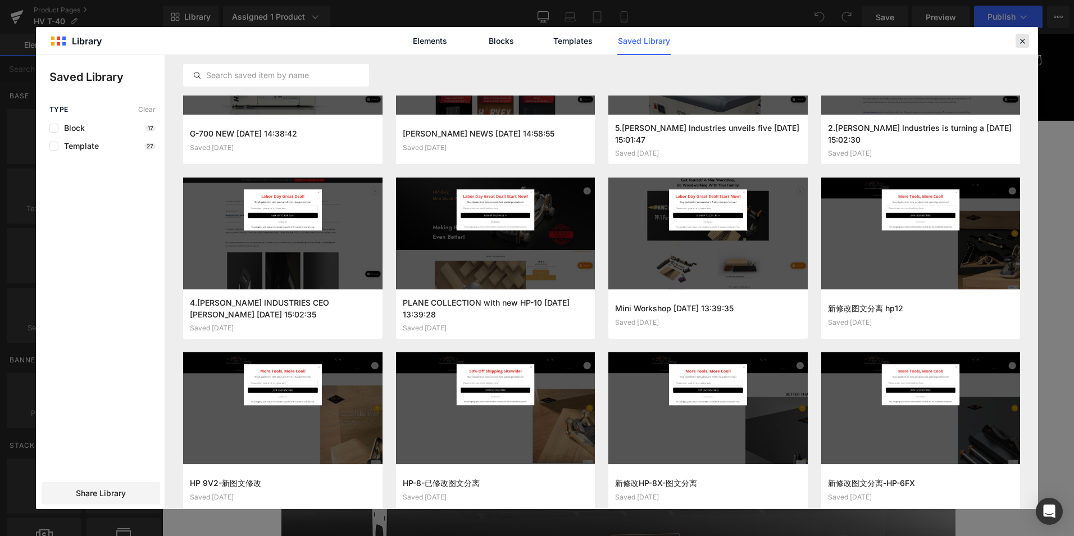
click at [1018, 40] on icon at bounding box center [1023, 41] width 10 height 10
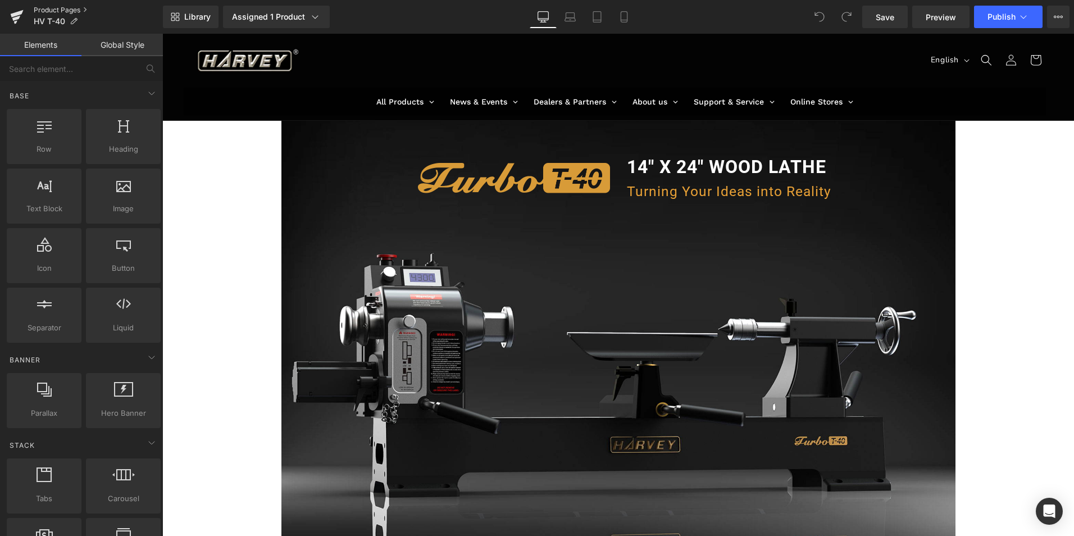
click at [59, 7] on link "Product Pages" at bounding box center [98, 10] width 129 height 9
